Goal: Task Accomplishment & Management: Use online tool/utility

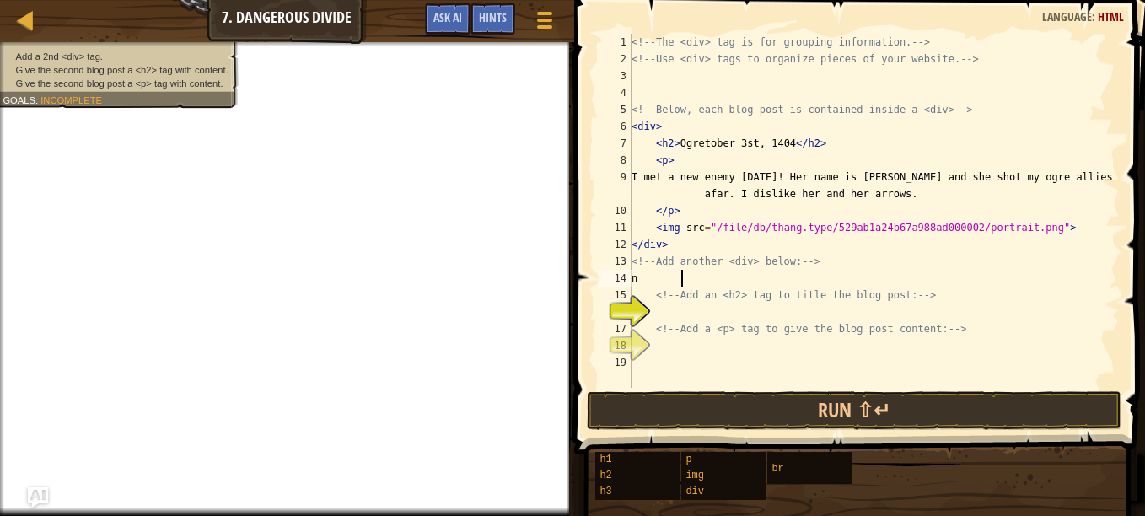
scroll to position [8, 0]
click at [668, 277] on div "<!-- The <div> tag is for grouping information. --> <!-- Use <div> tags to orga…" at bounding box center [873, 228] width 491 height 388
click at [695, 126] on div "<!-- The <div> tag is for grouping information. --> <!-- Use <div> tags to orga…" at bounding box center [873, 228] width 491 height 388
type textarea "<div>"
click at [671, 127] on div "<!-- The <div> tag is for grouping information. --> <!-- Use <div> tags to orga…" at bounding box center [873, 228] width 491 height 388
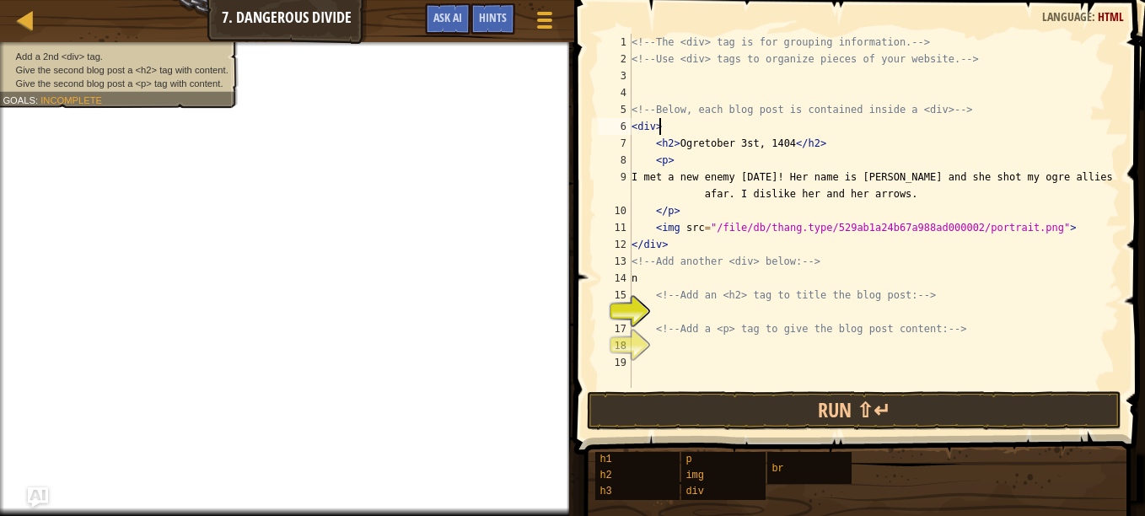
click at [706, 119] on div "<!-- The <div> tag is for grouping information. --> <!-- Use <div> tags to orga…" at bounding box center [873, 228] width 491 height 388
click at [668, 303] on div "<!-- The <div> tag is for grouping information. --> <!-- Use <div> tags to orga…" at bounding box center [873, 228] width 491 height 388
click at [664, 305] on div "<!-- The <div> tag is for grouping information. --> <!-- Use <div> tags to orga…" at bounding box center [873, 228] width 491 height 388
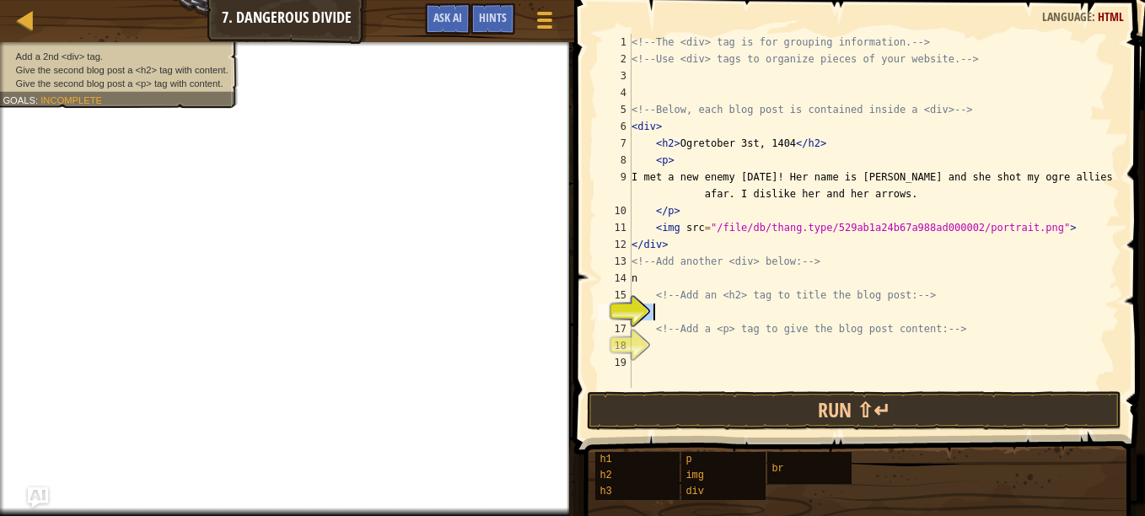
click at [664, 305] on div "<!-- The <div> tag is for grouping information. --> <!-- Use <div> tags to orga…" at bounding box center [873, 211] width 491 height 354
click at [658, 272] on div "<!-- The <div> tag is for grouping information. --> <!-- Use <div> tags to orga…" at bounding box center [873, 228] width 491 height 388
click at [662, 270] on div "<!-- The <div> tag is for grouping information. --> <!-- Use <div> tags to orga…" at bounding box center [873, 228] width 491 height 388
type textarea "n"
type textarea "("
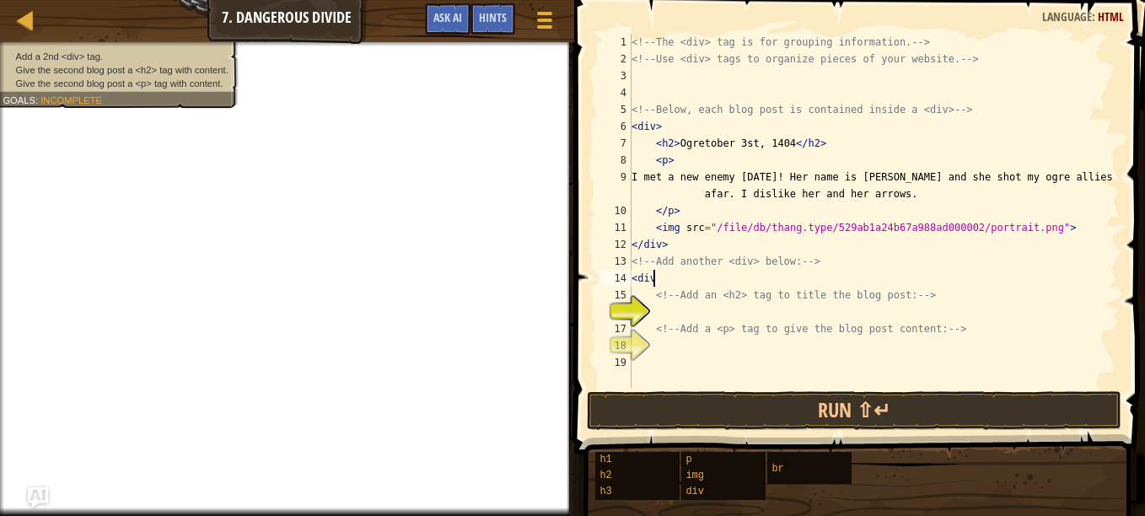
scroll to position [8, 2]
type textarea "<div>"
click at [851, 314] on div "<!-- The <div> tag is for grouping information. --> <!-- Use <div> tags to orga…" at bounding box center [873, 228] width 491 height 388
type textarea "<h2>"
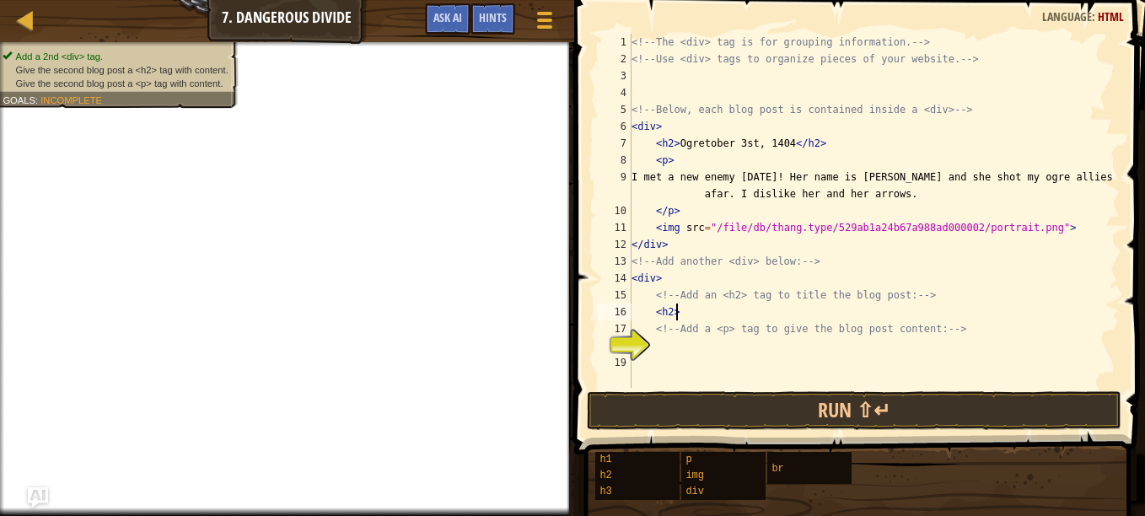
click at [884, 346] on div "<!-- The <div> tag is for grouping information. --> <!-- Use <div> tags to orga…" at bounding box center [873, 228] width 491 height 388
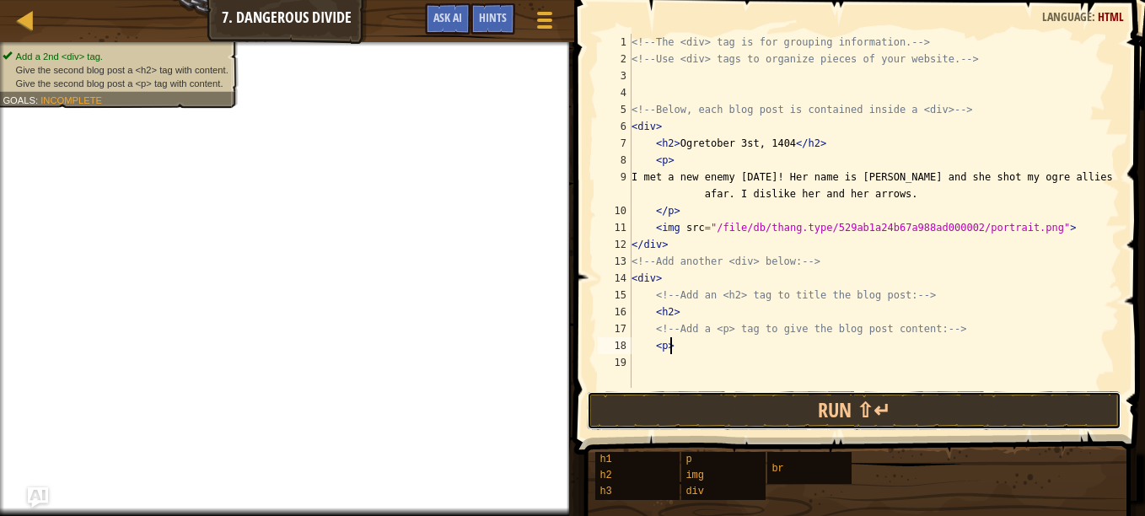
click at [901, 422] on button "Run ⇧↵" at bounding box center [854, 410] width 534 height 39
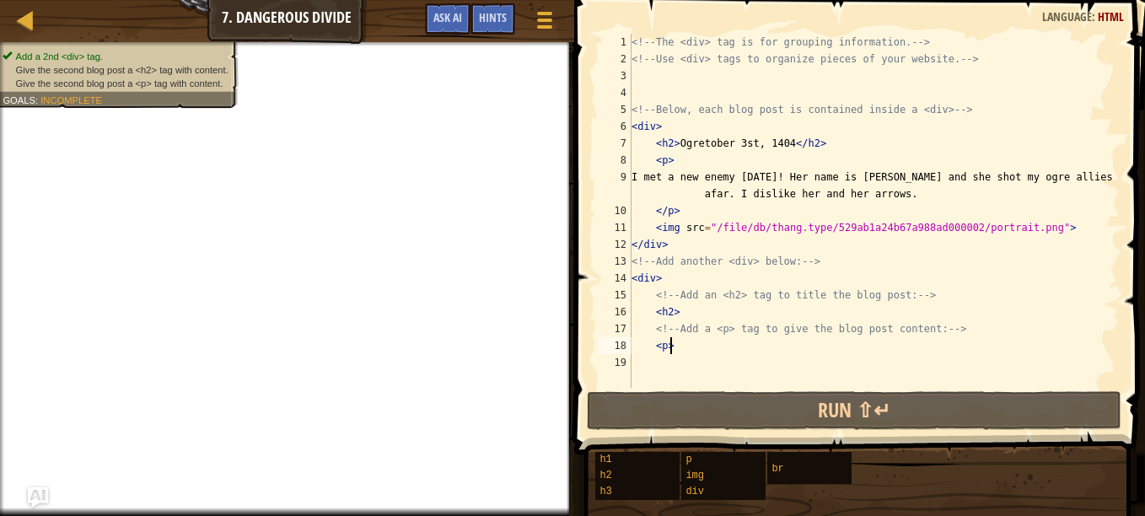
click at [827, 308] on div "<!-- The <div> tag is for grouping information. --> <!-- Use <div> tags to orga…" at bounding box center [873, 228] width 491 height 388
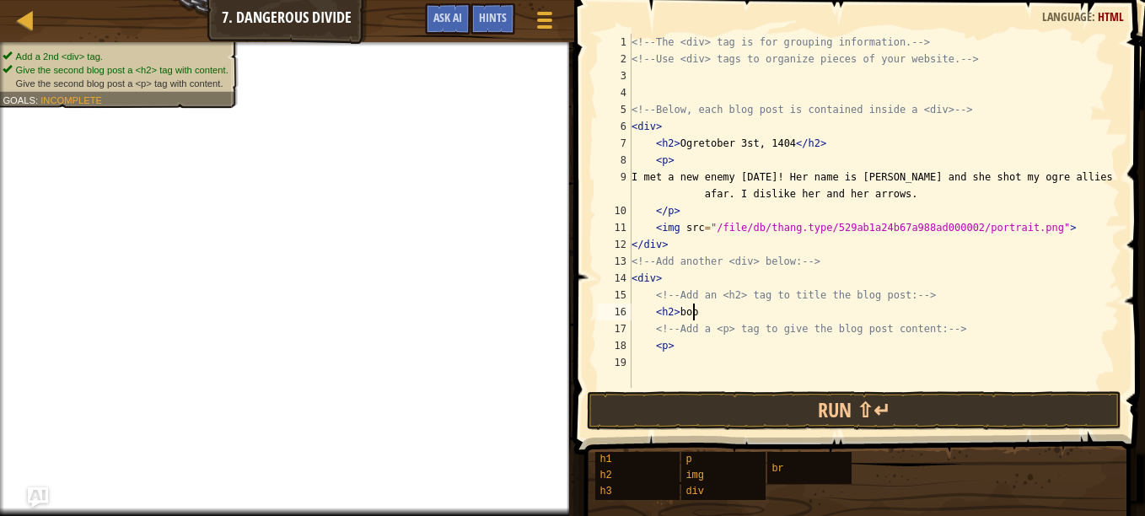
scroll to position [8, 4]
type textarea "<h2>boom"
click at [697, 363] on div "<!-- The <div> tag is for grouping information. --> <!-- Use <div> tags to orga…" at bounding box center [873, 228] width 491 height 388
click at [696, 348] on div "<!-- The <div> tag is for grouping information. --> <!-- Use <div> tags to orga…" at bounding box center [873, 228] width 491 height 388
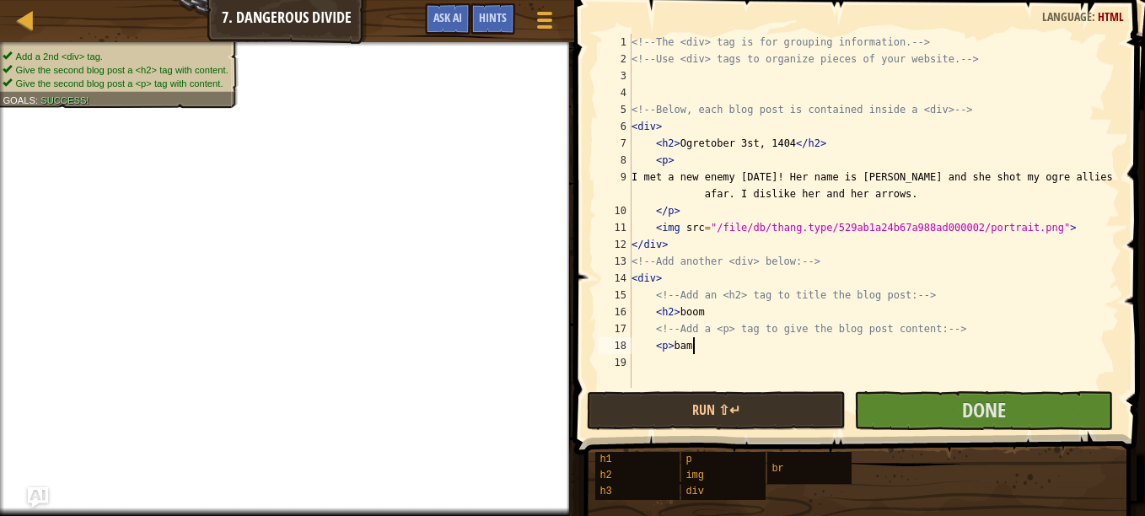
scroll to position [8, 4]
type textarea "<p> bam"
click at [873, 417] on button "Done" at bounding box center [983, 410] width 259 height 39
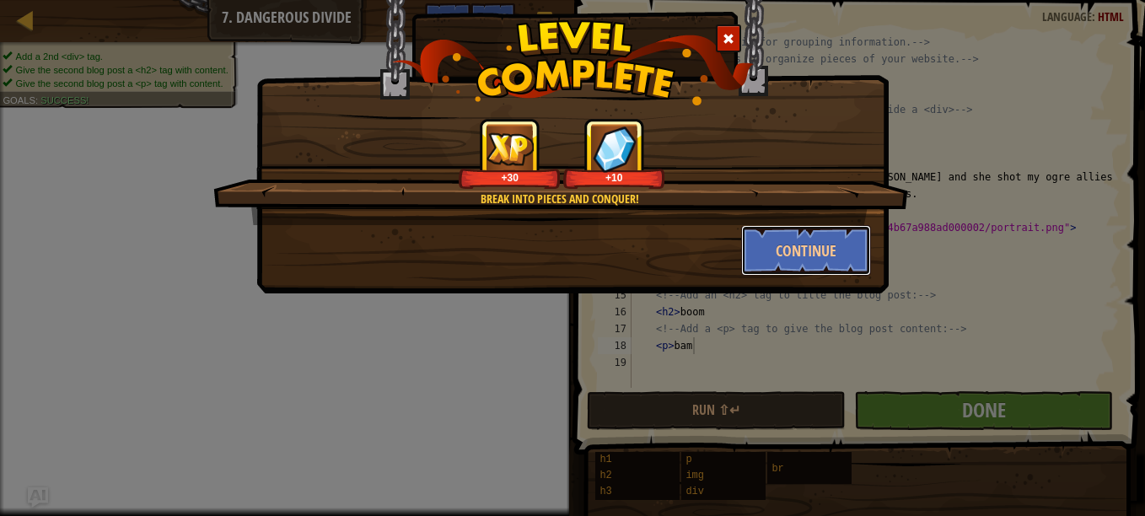
click at [809, 263] on button "Continue" at bounding box center [806, 250] width 131 height 51
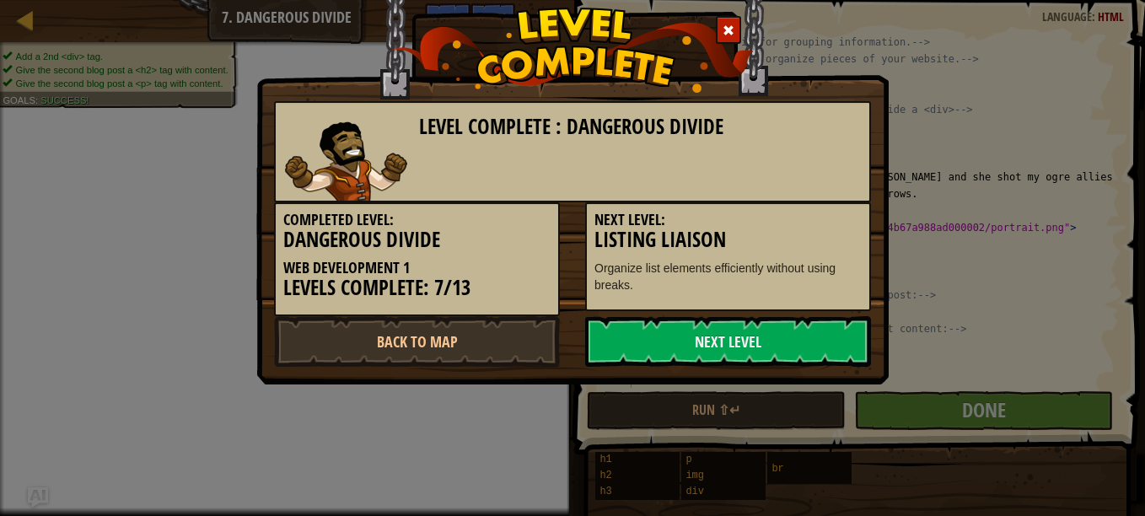
click at [813, 349] on link "Next Level" at bounding box center [728, 341] width 286 height 51
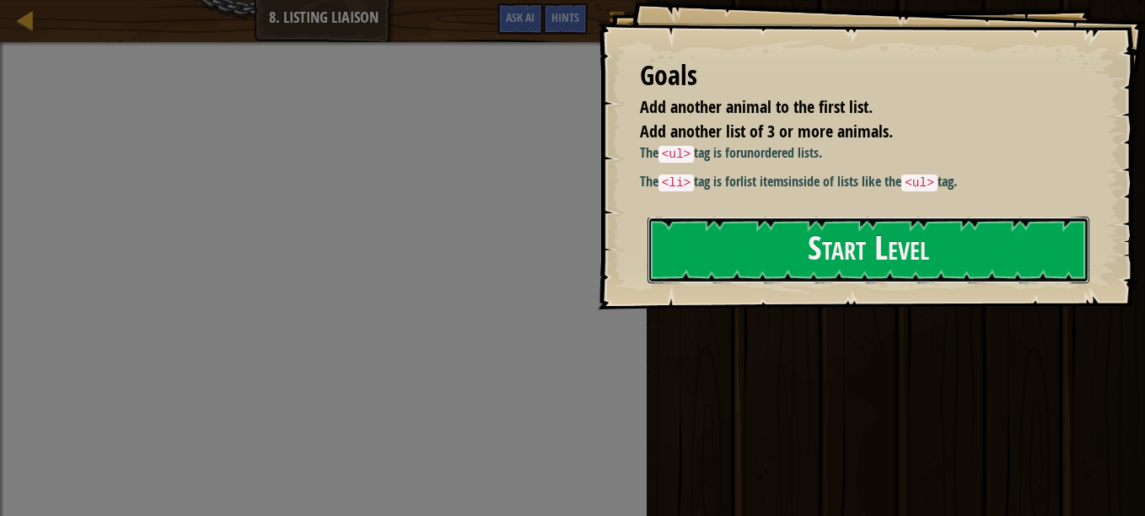
click at [773, 275] on button "Start Level" at bounding box center [868, 250] width 442 height 67
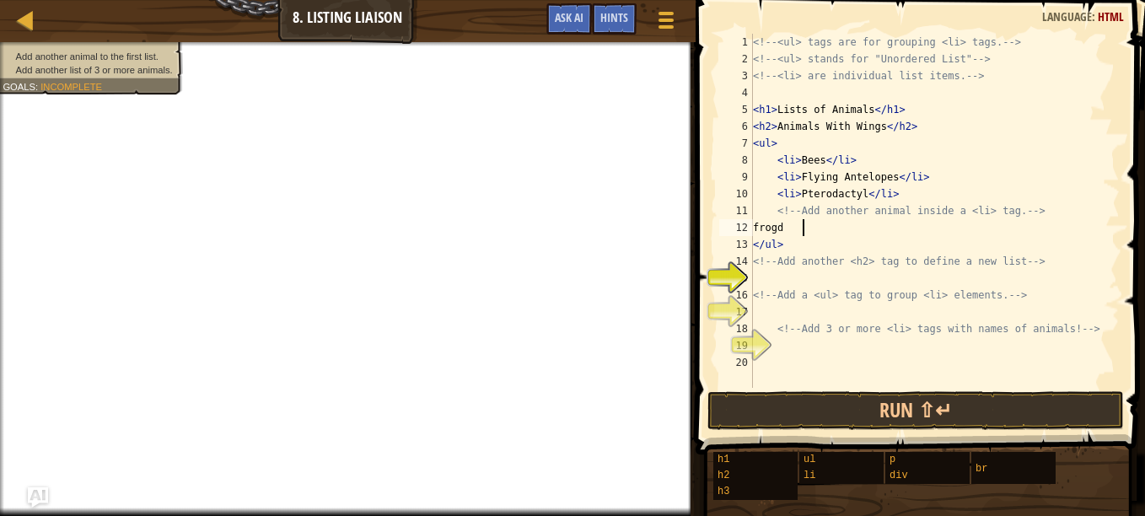
scroll to position [8, 3]
type textarea "f"
type textarea "<li>clanker"
click at [852, 281] on div "<!-- <ul> tags are for grouping <li> tags. --> <!-- <ul> stands for "Unordered …" at bounding box center [934, 228] width 370 height 388
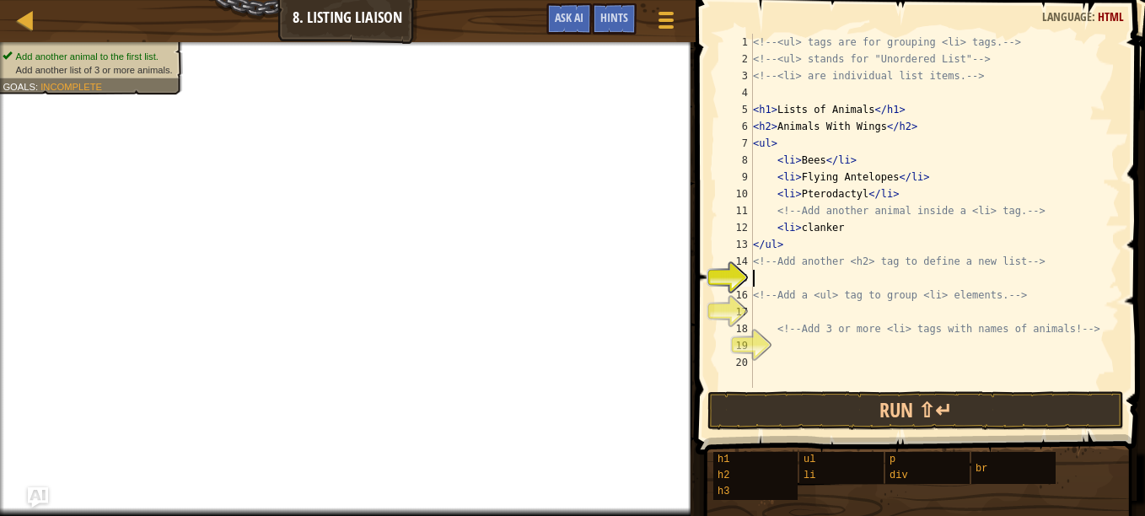
scroll to position [8, 0]
select select "ace/mode/html"
select select "ace/theme/textmate"
select select "markbegin"
select select "true"
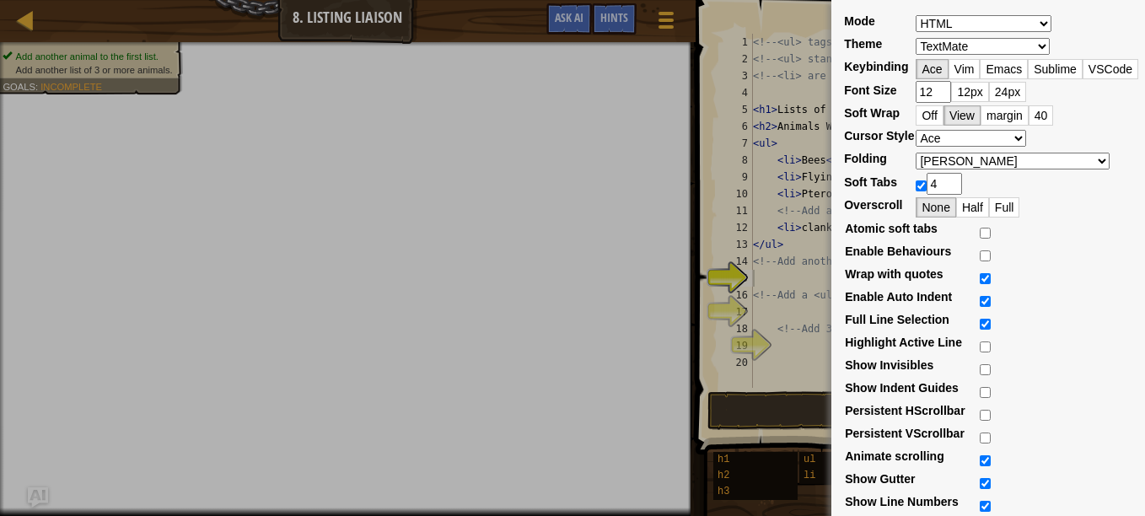
click at [624, 303] on div "Mode ABAP ABC ActionScript [PERSON_NAME] Apache Conf Apex AQL AsciiDoc ASL Asse…" at bounding box center [572, 258] width 1145 height 516
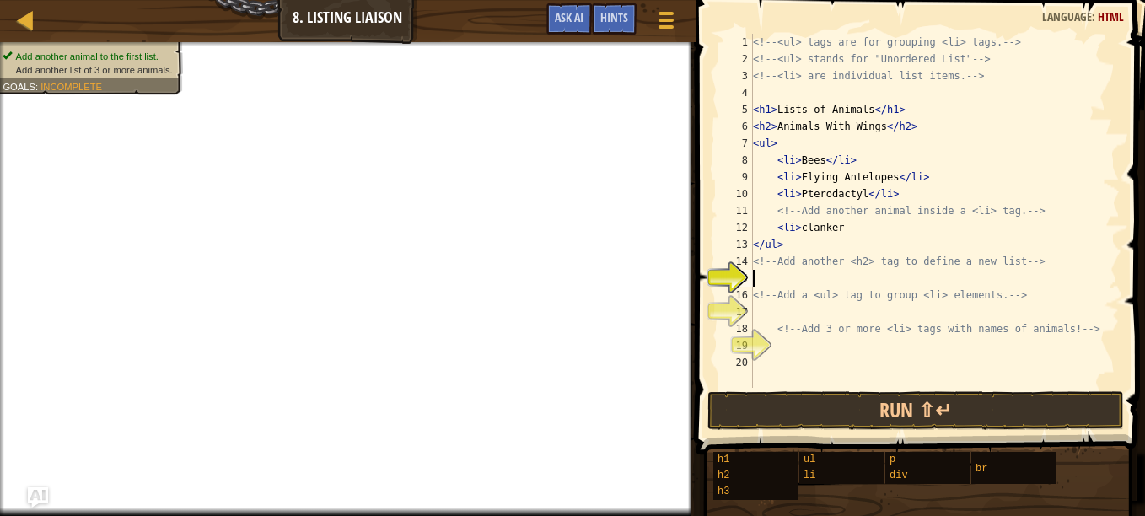
type textarea ">"
type textarea "<h2>"
click at [771, 310] on div "<!-- <ul> tags are for grouping <li> tags. --> <!-- <ul> stands for "Unordered …" at bounding box center [934, 228] width 370 height 388
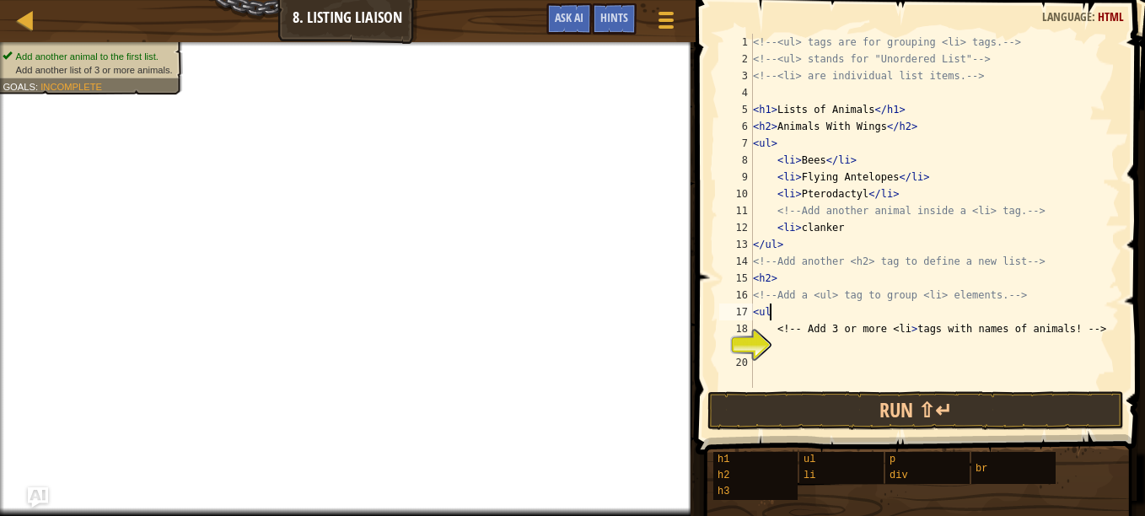
type textarea "<ul>"
click at [853, 358] on div "<!-- <ul> tags are for grouping <li> tags. --> <!-- <ul> stands for "Unordered …" at bounding box center [934, 228] width 370 height 388
click at [782, 336] on div "<!-- <ul> tags are for grouping <li> tags. --> <!-- <ul> stands for "Unordered …" at bounding box center [934, 228] width 370 height 388
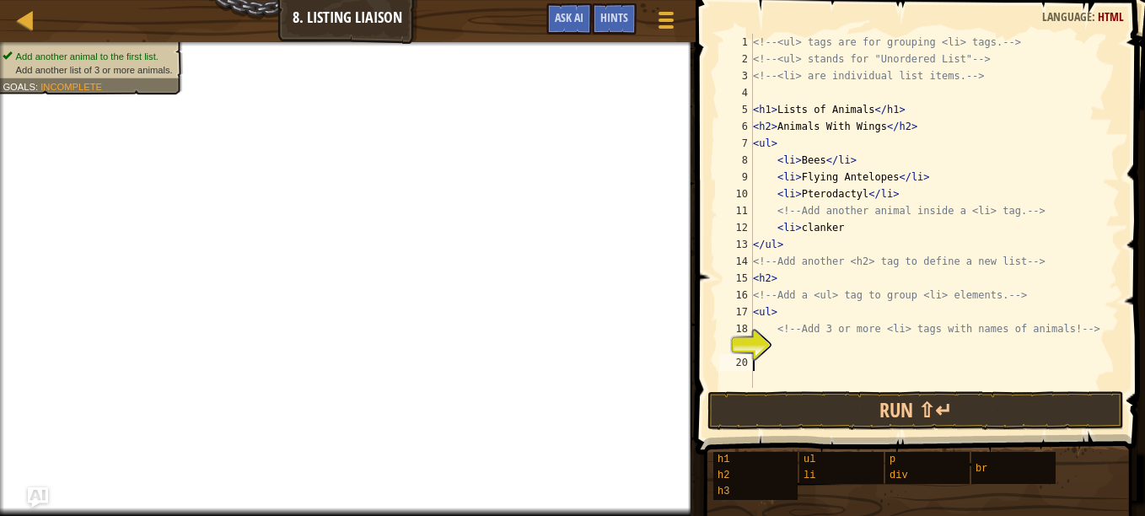
type textarea "<!-- Add 3 or more <li> tags with names of animals! -->"
click at [783, 348] on div "<!-- <ul> tags are for grouping <li> tags. --> <!-- <ul> stands for "Unordered …" at bounding box center [934, 228] width 370 height 388
type textarea "<li>cats"
click at [798, 367] on div "<!-- <ul> tags are for grouping <li> tags. --> <!-- <ul> stands for "Unordered …" at bounding box center [934, 228] width 370 height 388
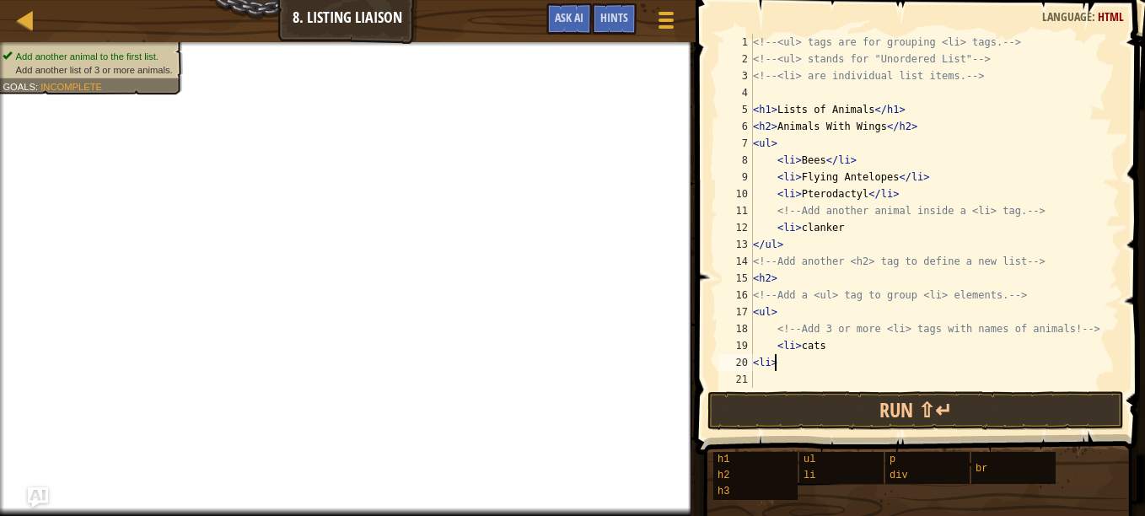
scroll to position [8, 1]
type textarea "<li>dogs"
click at [792, 379] on div "<!-- <ul> tags are for grouping <li> tags. --> <!-- <ul> stands for "Unordered …" at bounding box center [934, 228] width 370 height 388
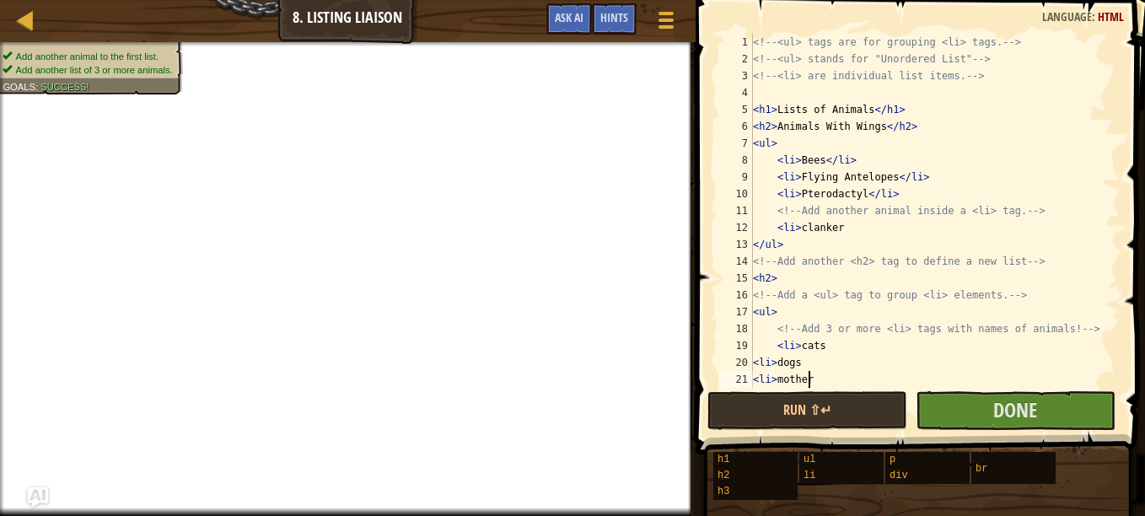
scroll to position [8, 3]
type textarea "<li>mother"
click at [996, 422] on span "Done" at bounding box center [1015, 409] width 44 height 27
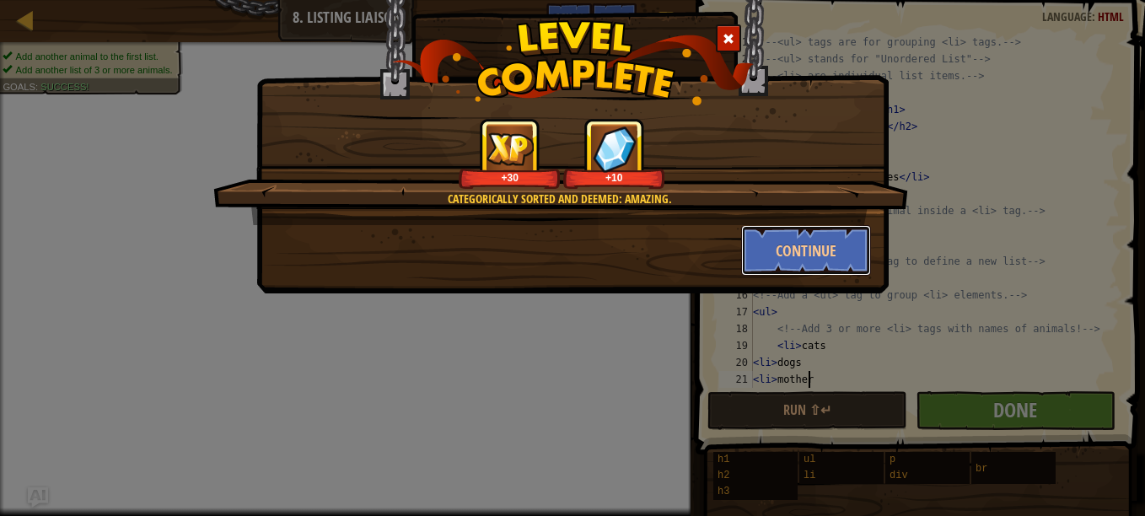
click at [821, 250] on button "Continue" at bounding box center [806, 250] width 131 height 51
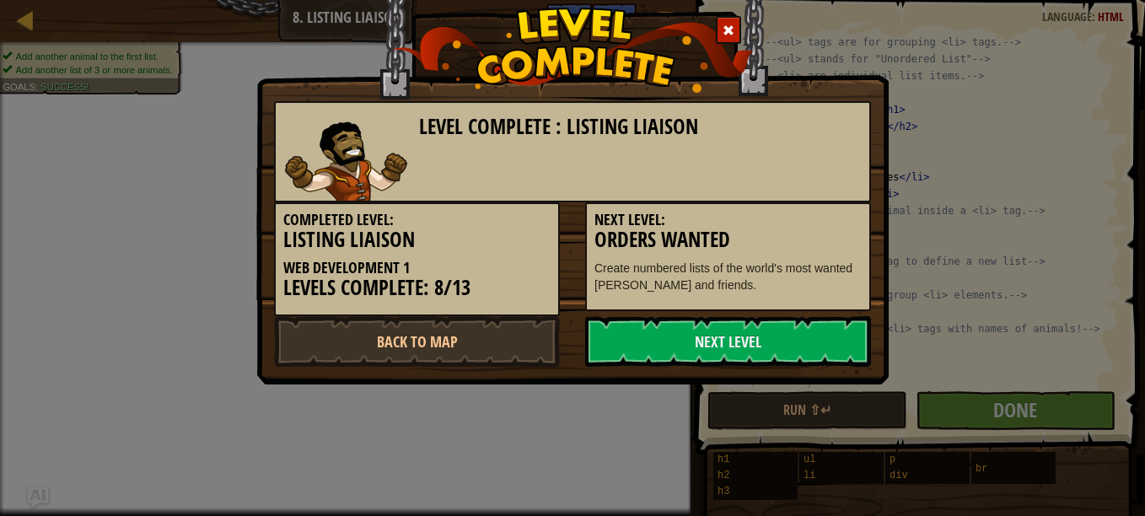
click at [702, 342] on link "Next Level" at bounding box center [728, 341] width 286 height 51
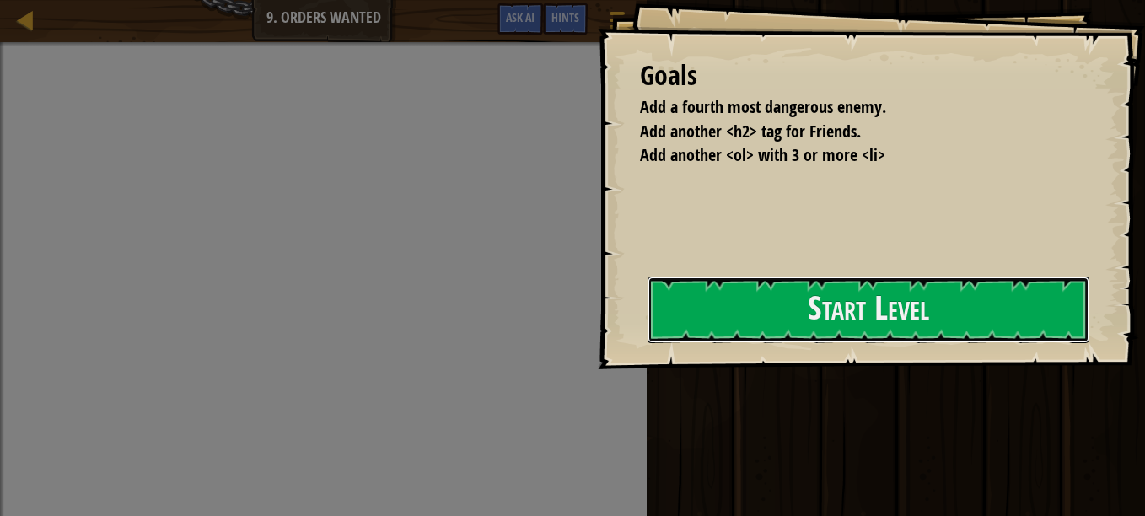
click at [702, 317] on button "Start Level" at bounding box center [868, 310] width 442 height 67
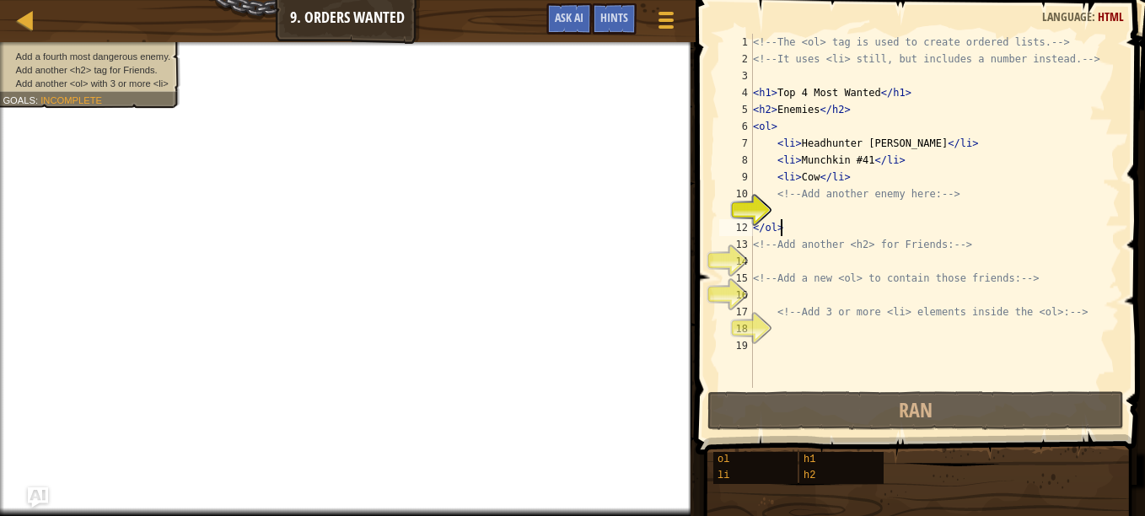
click at [778, 231] on div "<!-- The <ol> tag is used to create ordered lists. --> <!-- It uses <li> still,…" at bounding box center [934, 228] width 370 height 388
click at [776, 200] on div "<!-- The <ol> tag is used to create ordered lists. --> <!-- It uses <li> still,…" at bounding box center [934, 228] width 370 height 388
type textarea "<!-- Add another enemy here: -->"
click at [771, 206] on div "<!-- The <ol> tag is used to create ordered lists. --> <!-- It uses <li> still,…" at bounding box center [934, 228] width 370 height 388
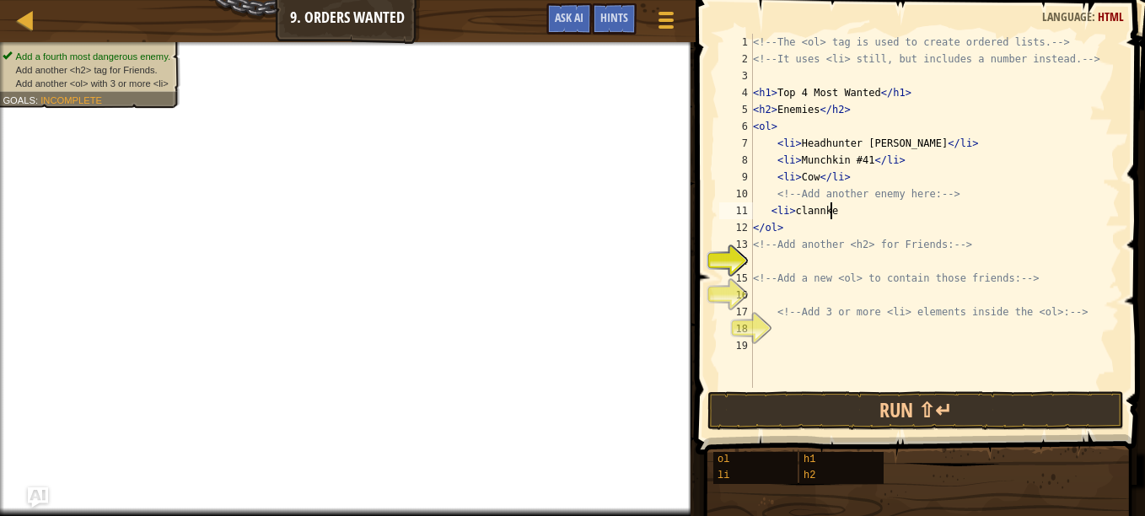
scroll to position [8, 6]
click at [815, 225] on div "<!-- The <ol> tag is used to create ordered lists. --> <!-- It uses <li> still,…" at bounding box center [934, 228] width 370 height 388
type textarea "</ol>"
click at [825, 262] on div "<!-- The <ol> tag is used to create ordered lists. --> <!-- It uses <li> still,…" at bounding box center [934, 228] width 370 height 388
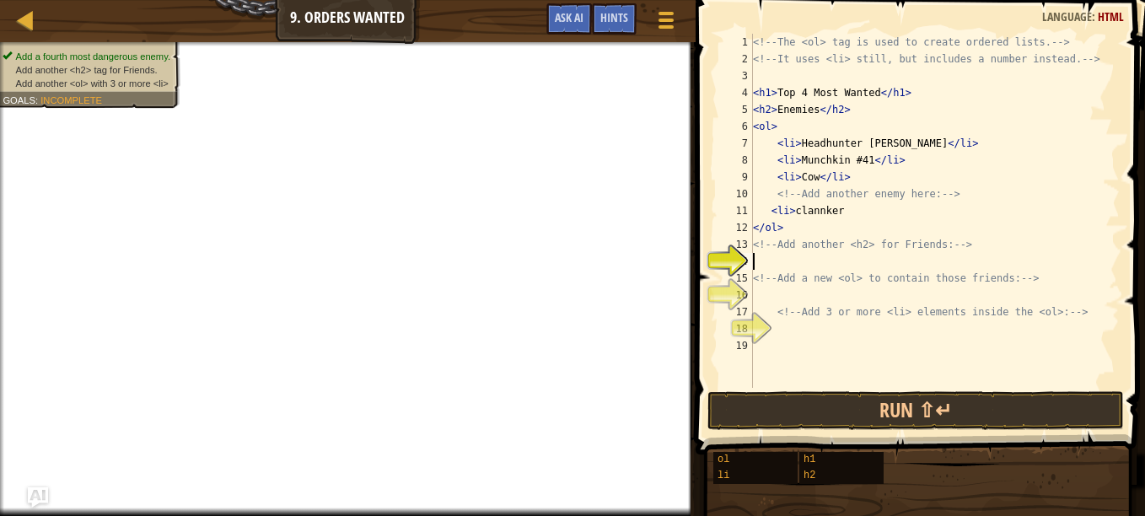
scroll to position [8, 0]
type textarea "<h2>"
click at [789, 298] on div "<!-- The <ol> tag is used to create ordered lists. --> <!-- It uses <li> still,…" at bounding box center [934, 228] width 370 height 388
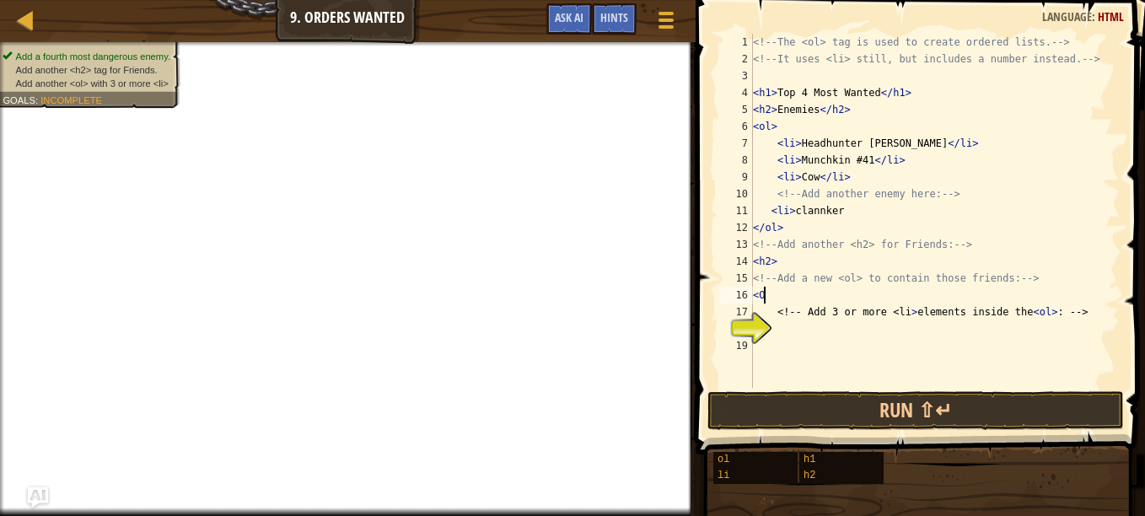
type textarea "<"
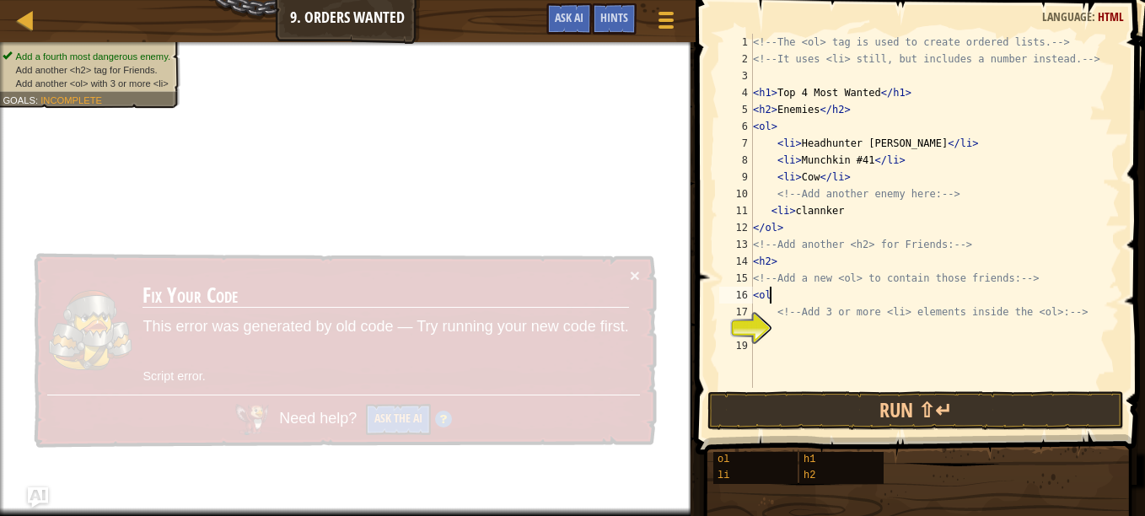
type textarea "<ol>"
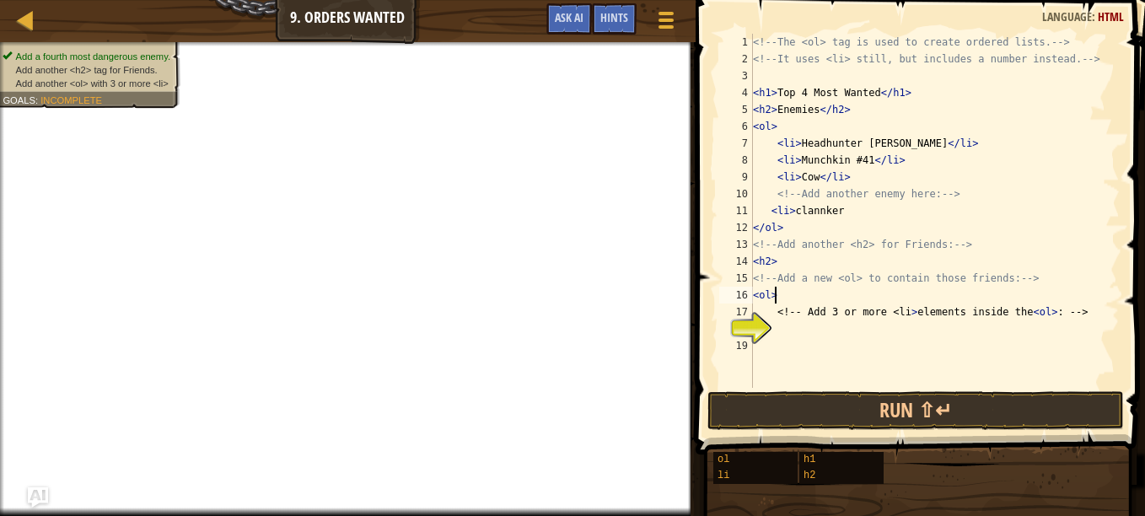
scroll to position [8, 1]
click at [919, 346] on div "<!-- The <ol> tag is used to create ordered lists. --> <!-- It uses <li> still,…" at bounding box center [934, 228] width 370 height 388
click at [858, 330] on div "<!-- The <ol> tag is used to create ordered lists. --> <!-- It uses <li> still,…" at bounding box center [934, 228] width 370 height 388
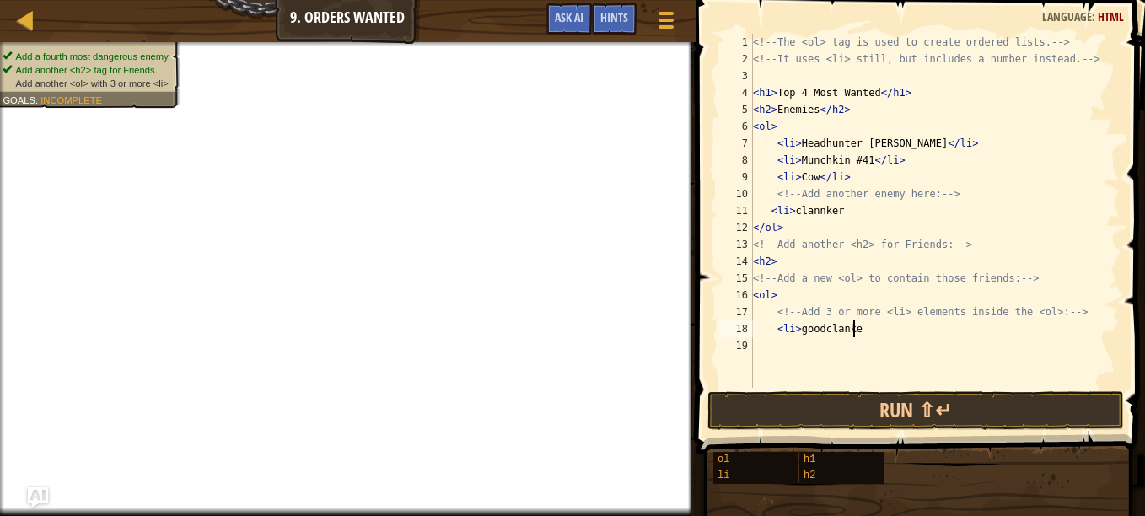
type textarea "<li>goodclanker"
click at [772, 346] on div "<!-- The <ol> tag is used to create ordered lists. --> <!-- It uses <li> still,…" at bounding box center [934, 228] width 370 height 388
type textarea "<li>perterbot"
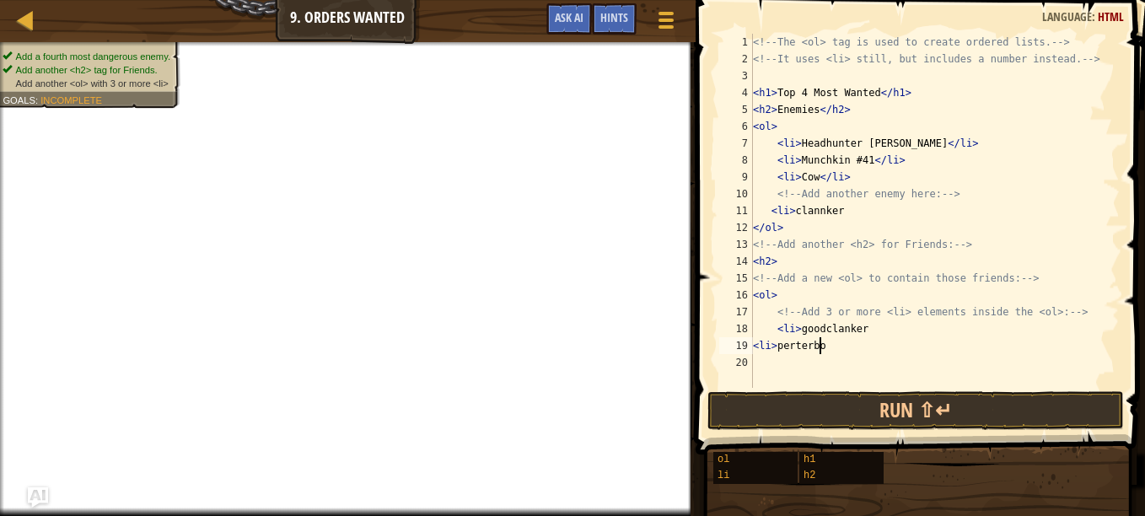
scroll to position [8, 5]
click at [768, 364] on div "<!-- The <ol> tag is used to create ordered lists. --> <!-- It uses <li> still,…" at bounding box center [934, 228] width 370 height 388
type textarea "s"
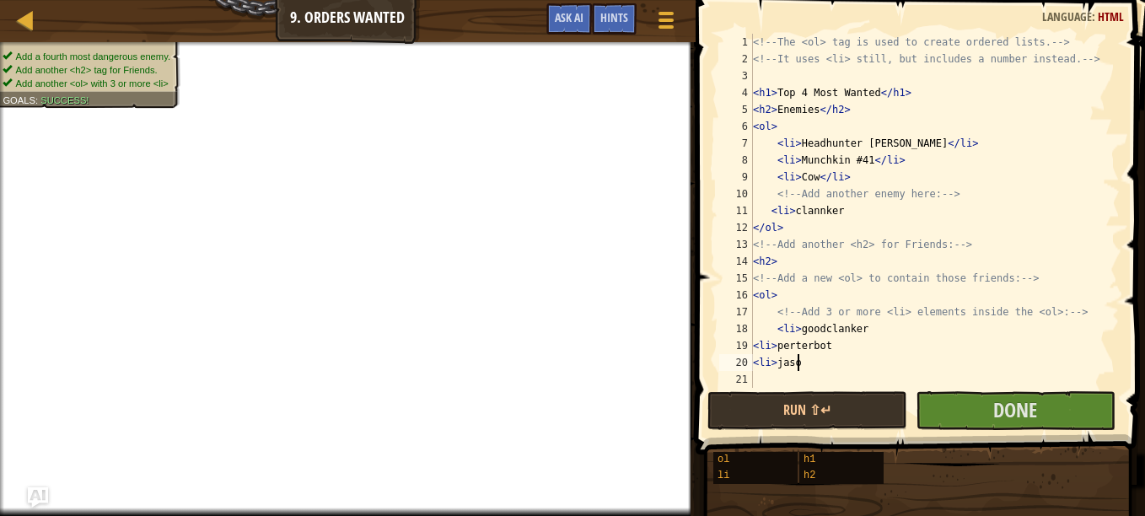
scroll to position [8, 3]
type textarea "<li>[PERSON_NAME]"
click at [958, 413] on button "Done" at bounding box center [1016, 410] width 200 height 39
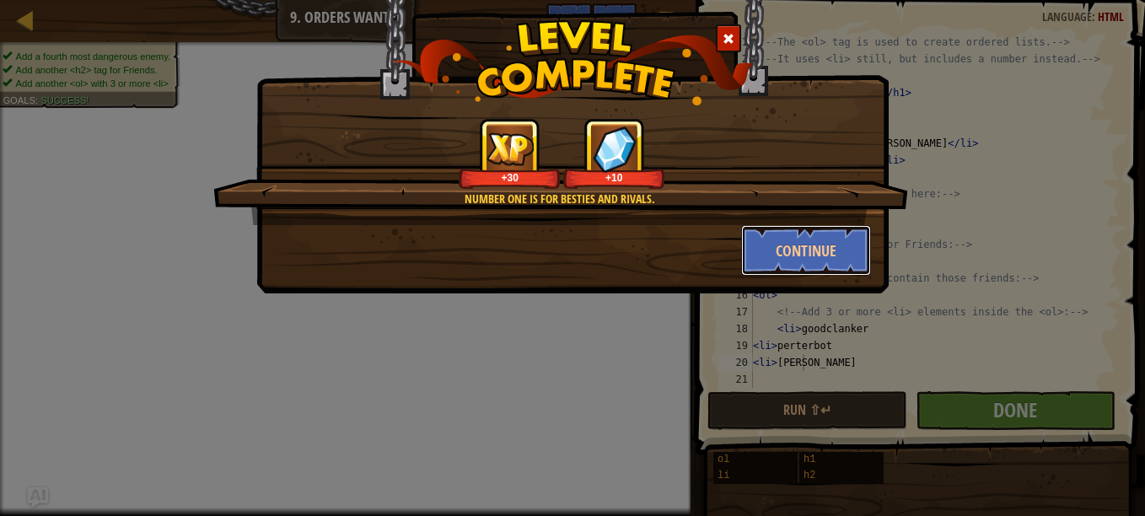
click at [760, 246] on button "Continue" at bounding box center [806, 250] width 131 height 51
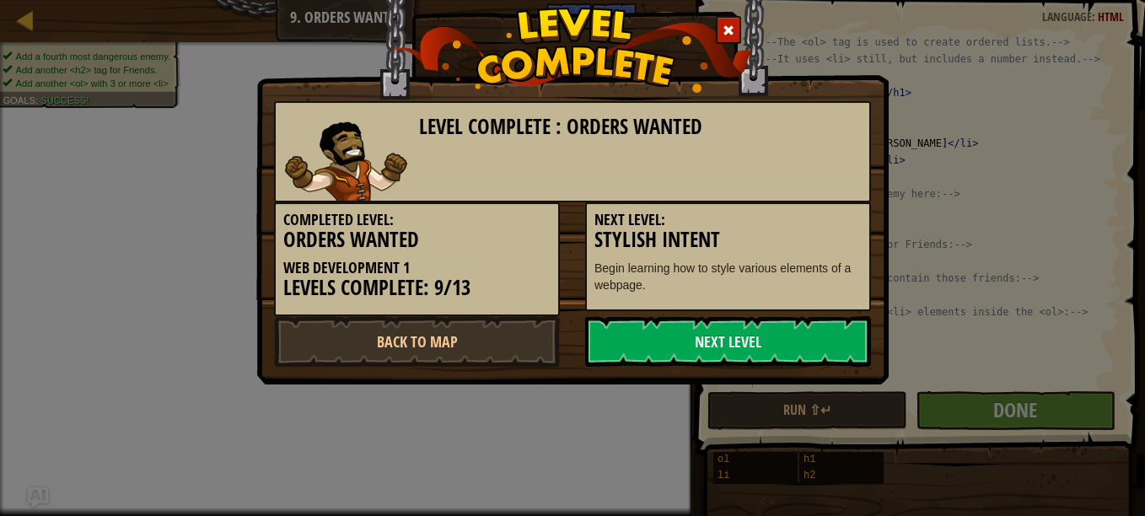
click at [658, 353] on link "Next Level" at bounding box center [728, 341] width 286 height 51
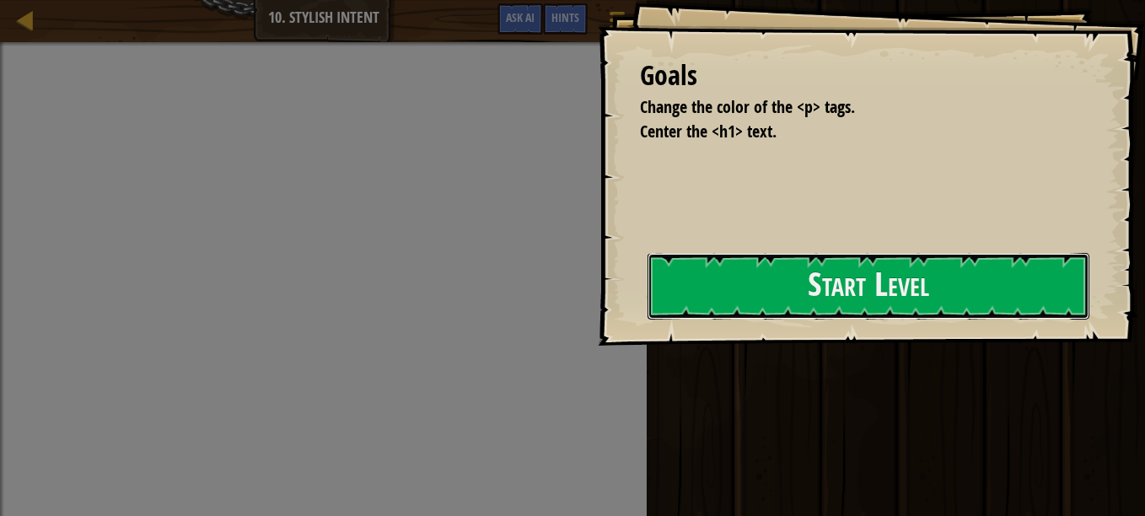
click at [752, 312] on button "Start Level" at bounding box center [868, 286] width 442 height 67
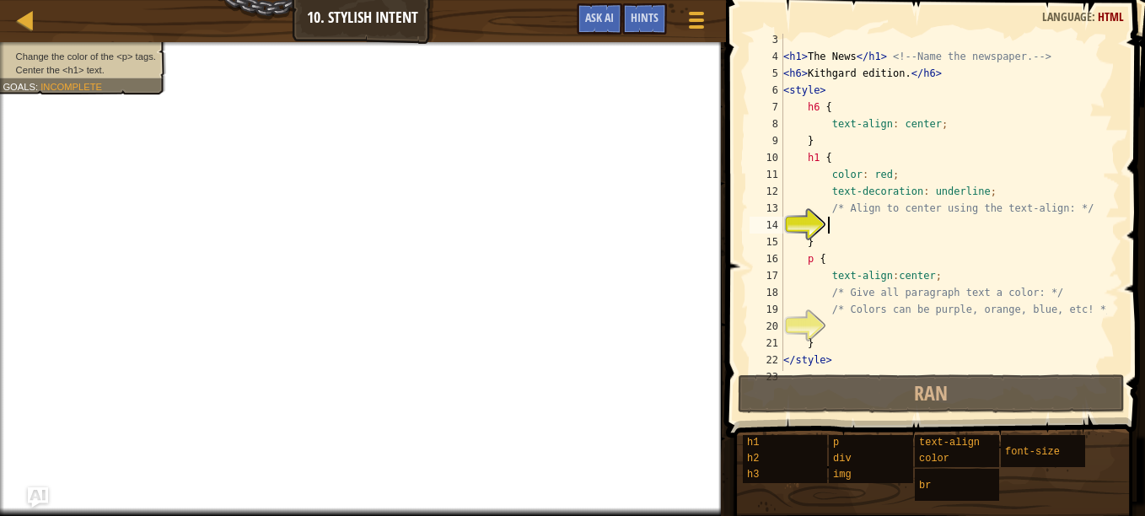
scroll to position [51, 0]
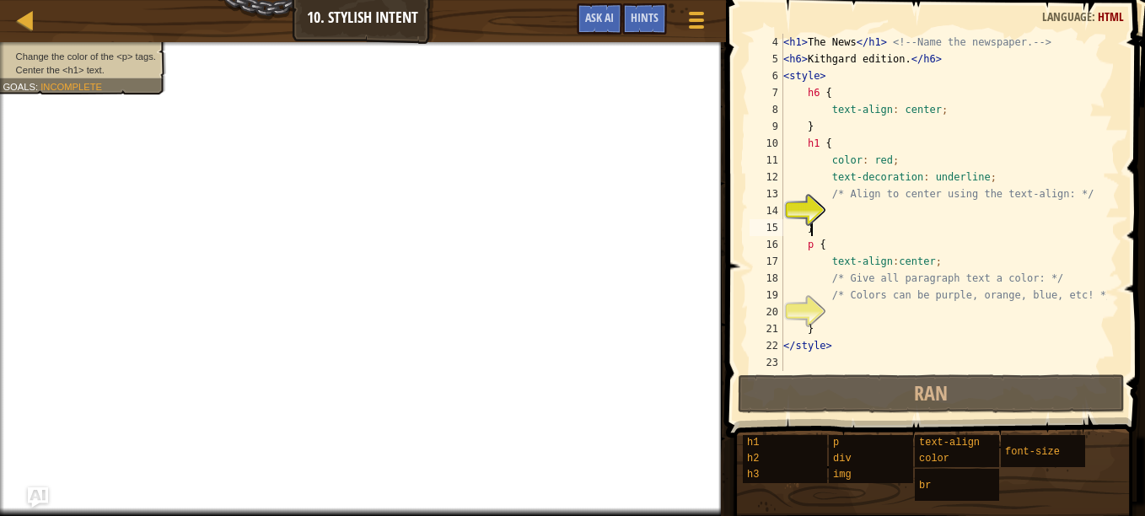
click at [835, 220] on div "< h1 > The News </ h1 > <!-- Name the newspaper. --> < h6 > Kithgard edition. <…" at bounding box center [943, 219] width 327 height 371
type textarea "}"
click at [841, 211] on div "< h1 > The News </ h1 > <!-- Name the newspaper. --> < h6 > Kithgard edition. <…" at bounding box center [943, 219] width 327 height 371
